Goal: Transaction & Acquisition: Purchase product/service

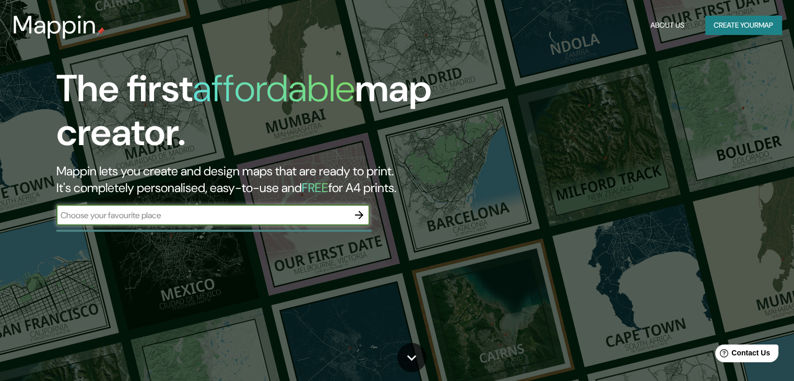
click at [366, 210] on icon "button" at bounding box center [359, 215] width 13 height 13
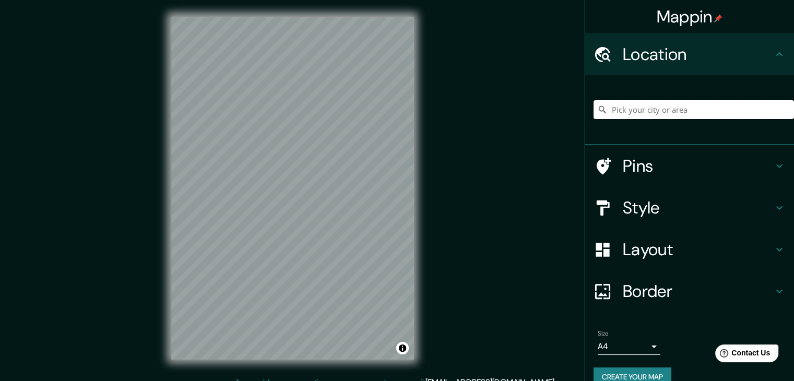
click at [620, 112] on input "Pick your city or area" at bounding box center [694, 109] width 201 height 19
drag, startPoint x: 758, startPoint y: 110, endPoint x: 558, endPoint y: 97, distance: 200.5
click at [558, 97] on div "Mappin Location [GEOGRAPHIC_DATA], [GEOGRAPHIC_DATA], [GEOGRAPHIC_DATA] Pins St…" at bounding box center [397, 196] width 794 height 393
click at [513, 136] on div "Mappin Location [GEOGRAPHIC_DATA], [GEOGRAPHIC_DATA], [GEOGRAPHIC_DATA] Pins St…" at bounding box center [397, 196] width 794 height 393
click at [695, 98] on div "Chonchi, [GEOGRAPHIC_DATA], [GEOGRAPHIC_DATA]" at bounding box center [694, 110] width 201 height 52
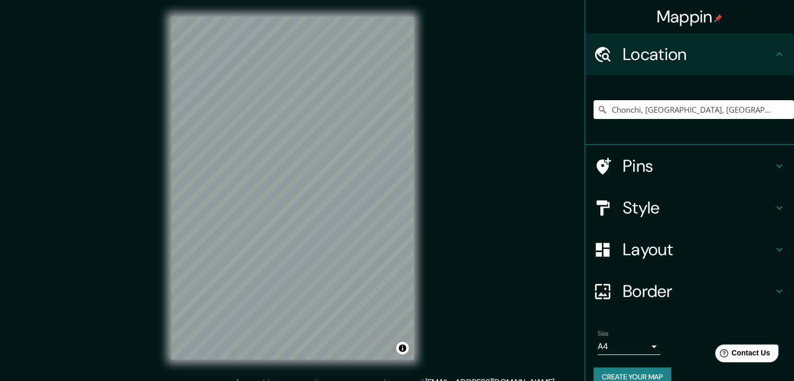
click at [642, 122] on div "Chonchi, [GEOGRAPHIC_DATA], [GEOGRAPHIC_DATA]" at bounding box center [694, 110] width 201 height 52
click at [643, 115] on input "Chonchi, [GEOGRAPHIC_DATA], [GEOGRAPHIC_DATA]" at bounding box center [694, 109] width 201 height 19
drag, startPoint x: 766, startPoint y: 113, endPoint x: 637, endPoint y: 118, distance: 128.5
click at [637, 118] on input "Chonchi, [GEOGRAPHIC_DATA], [GEOGRAPHIC_DATA]" at bounding box center [694, 109] width 201 height 19
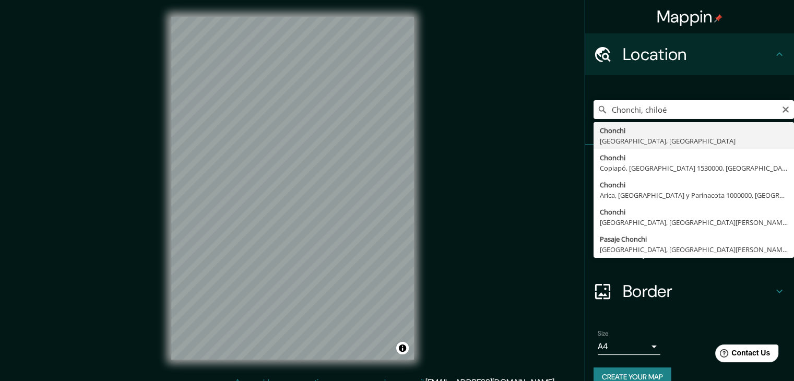
type input "Chonchi, [GEOGRAPHIC_DATA], [GEOGRAPHIC_DATA]"
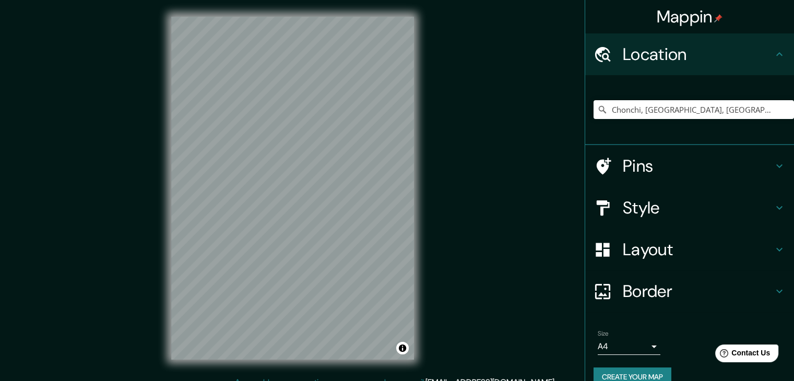
click at [660, 245] on h4 "Layout" at bounding box center [698, 249] width 150 height 21
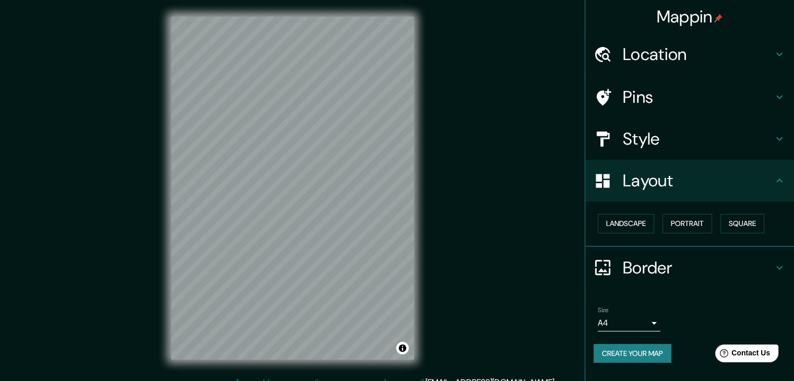
click at [663, 138] on h4 "Style" at bounding box center [698, 138] width 150 height 21
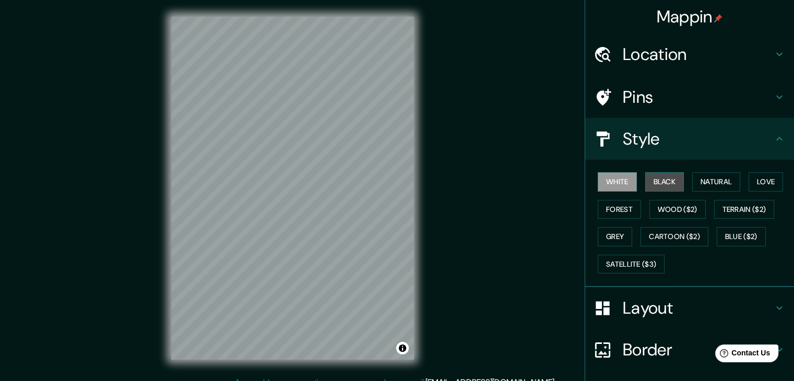
click at [647, 187] on button "Black" at bounding box center [665, 181] width 39 height 19
click at [600, 210] on button "Forest" at bounding box center [619, 209] width 43 height 19
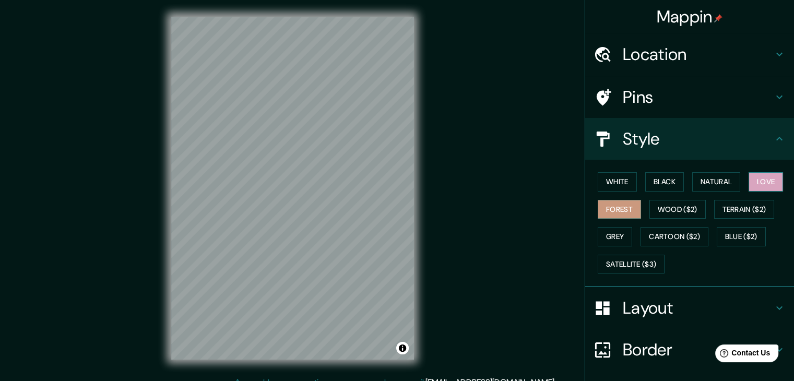
click at [752, 178] on button "Love" at bounding box center [766, 181] width 34 height 19
click at [700, 184] on button "Natural" at bounding box center [717, 181] width 48 height 19
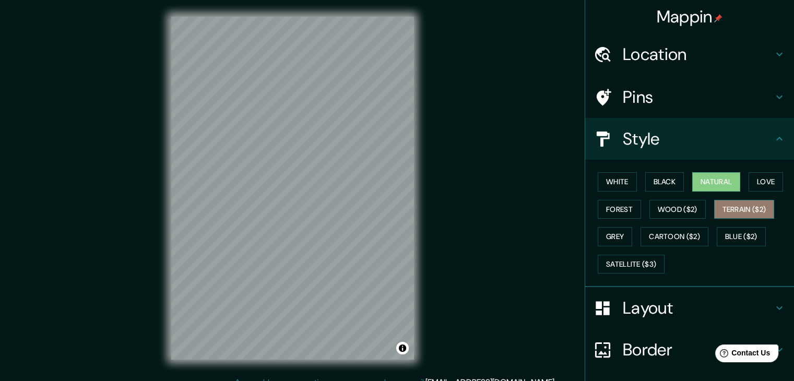
click at [717, 204] on button "Terrain ($2)" at bounding box center [744, 209] width 61 height 19
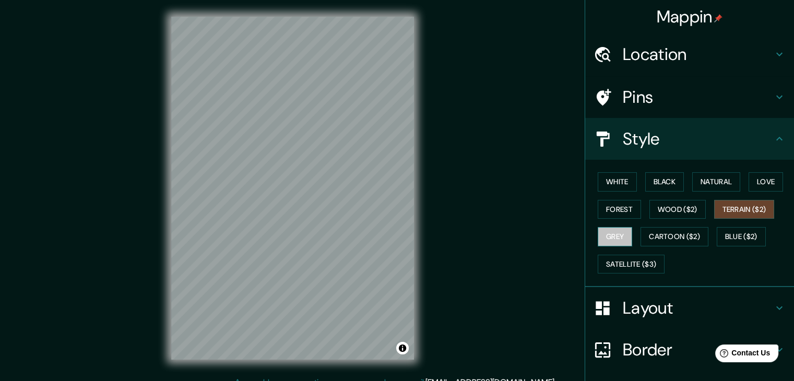
click at [606, 237] on button "Grey" at bounding box center [615, 236] width 34 height 19
click at [622, 203] on button "Forest" at bounding box center [619, 209] width 43 height 19
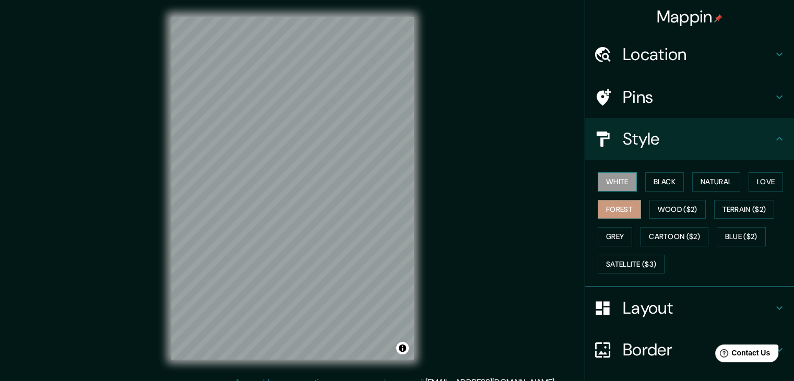
click at [617, 180] on button "White" at bounding box center [617, 181] width 39 height 19
click at [658, 174] on button "Black" at bounding box center [665, 181] width 39 height 19
